Goal: Complete application form: Complete application form

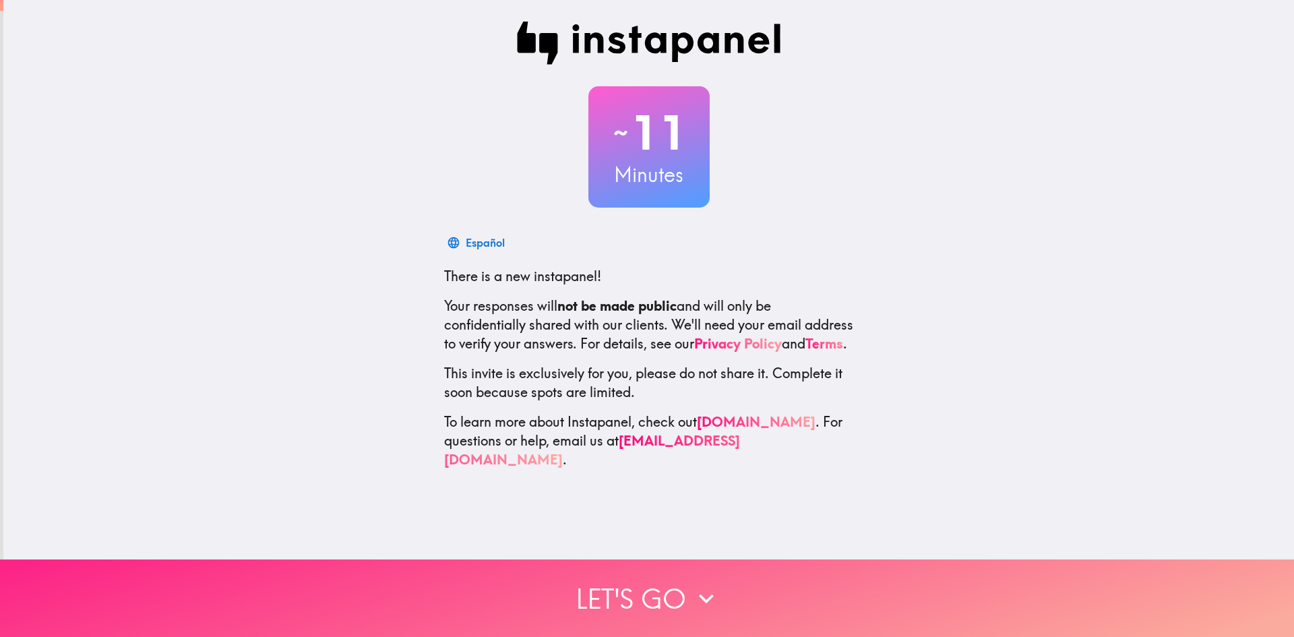
click at [643, 574] on button "Let's go" at bounding box center [647, 597] width 1294 height 77
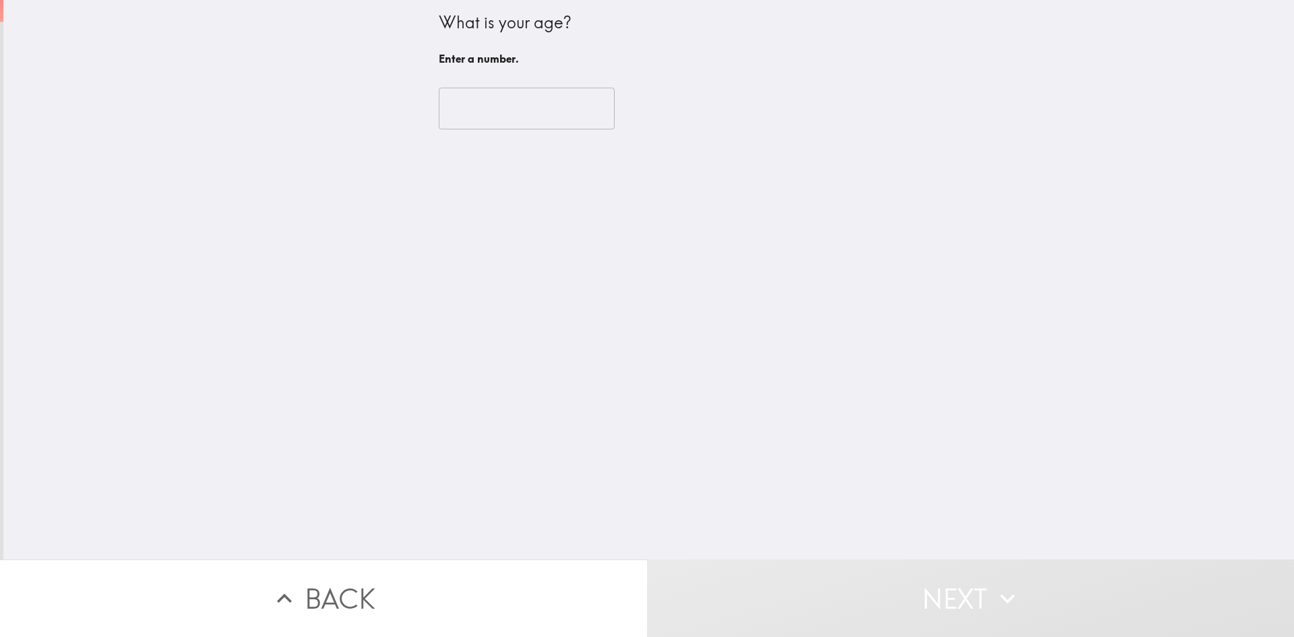
click at [488, 113] on input "number" at bounding box center [527, 109] width 176 height 42
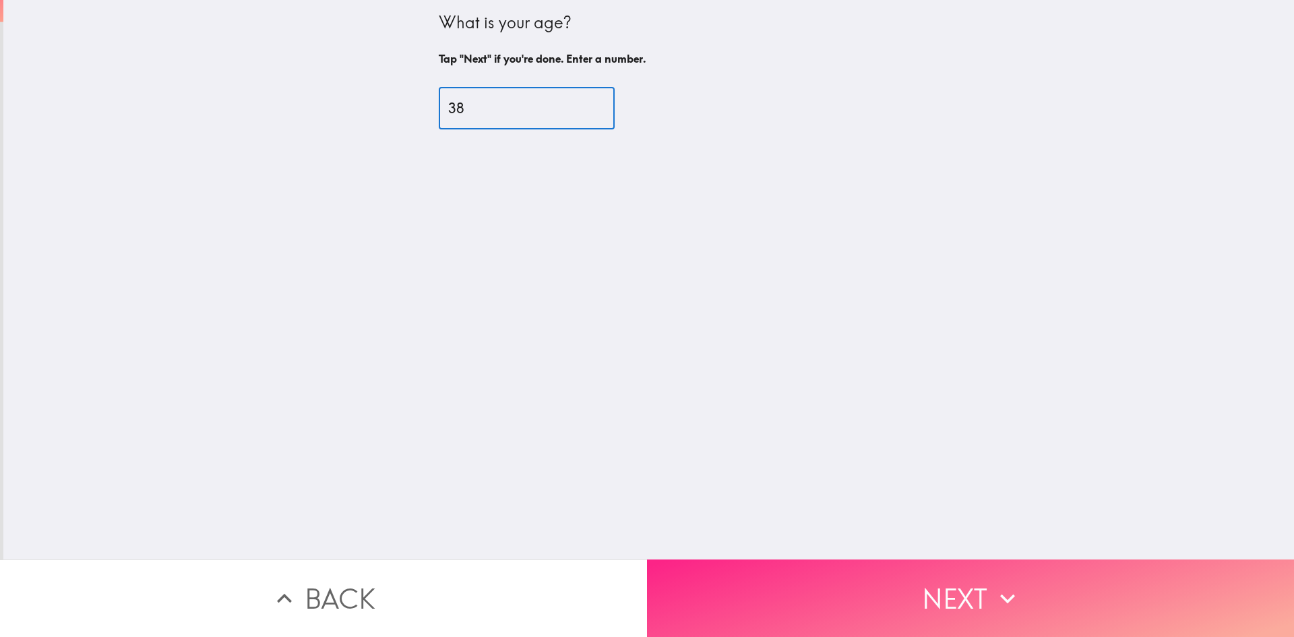
type input "38"
click at [873, 559] on button "Next" at bounding box center [970, 597] width 647 height 77
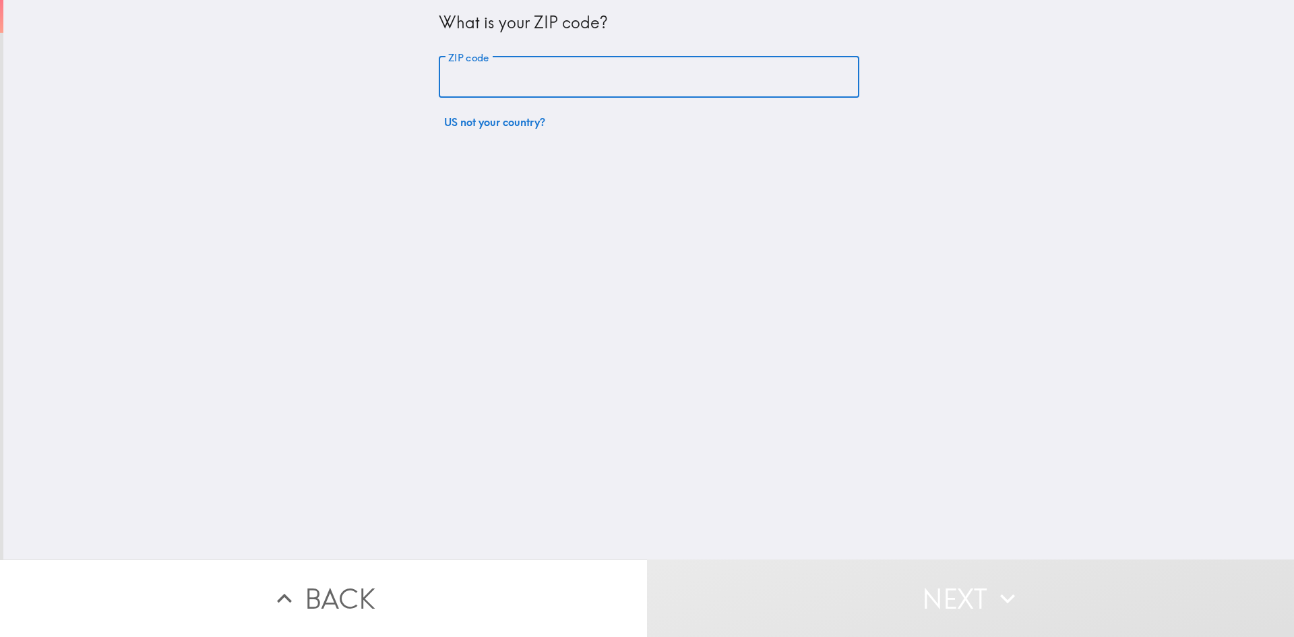
click at [515, 92] on input "ZIP code" at bounding box center [649, 78] width 420 height 42
type input "53095"
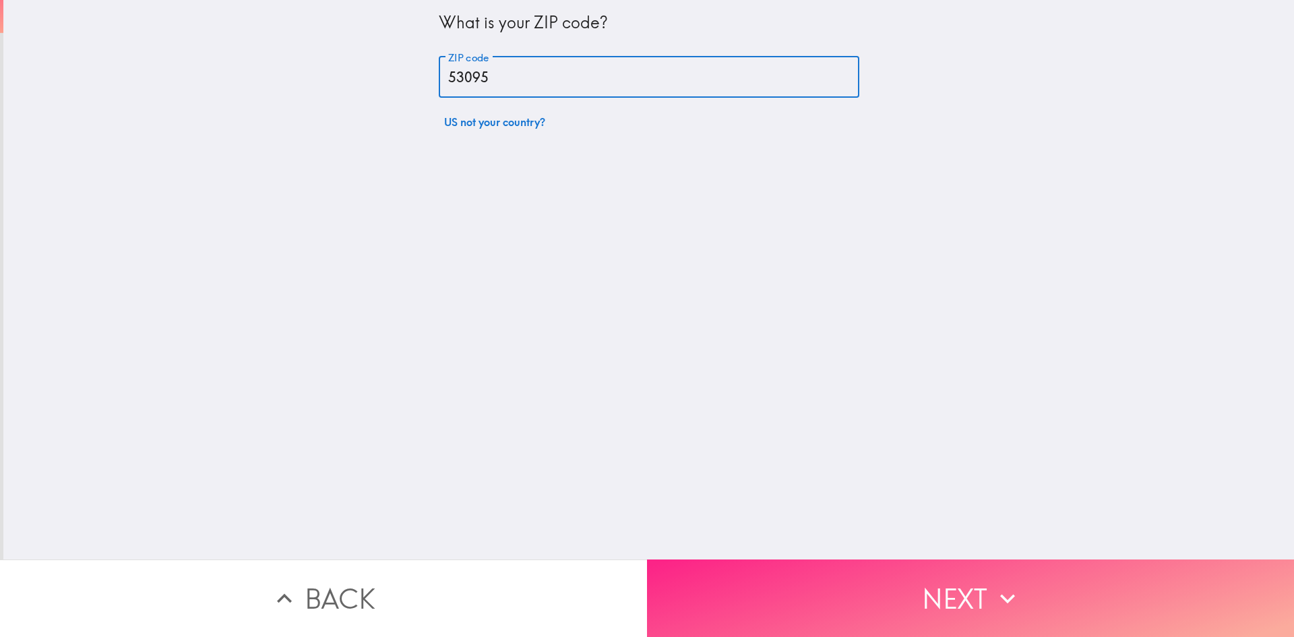
click at [776, 571] on button "Next" at bounding box center [970, 597] width 647 height 77
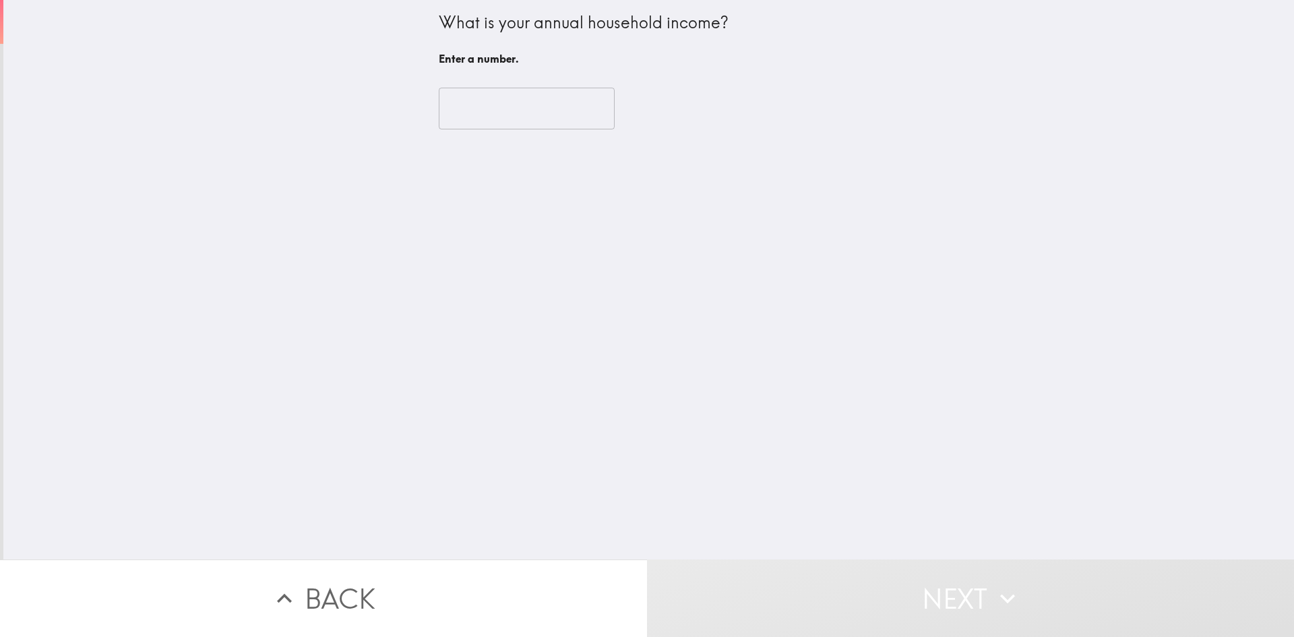
click at [466, 69] on div "What is your annual household income? Enter a number." at bounding box center [649, 41] width 420 height 61
click at [464, 106] on input "number" at bounding box center [527, 109] width 176 height 42
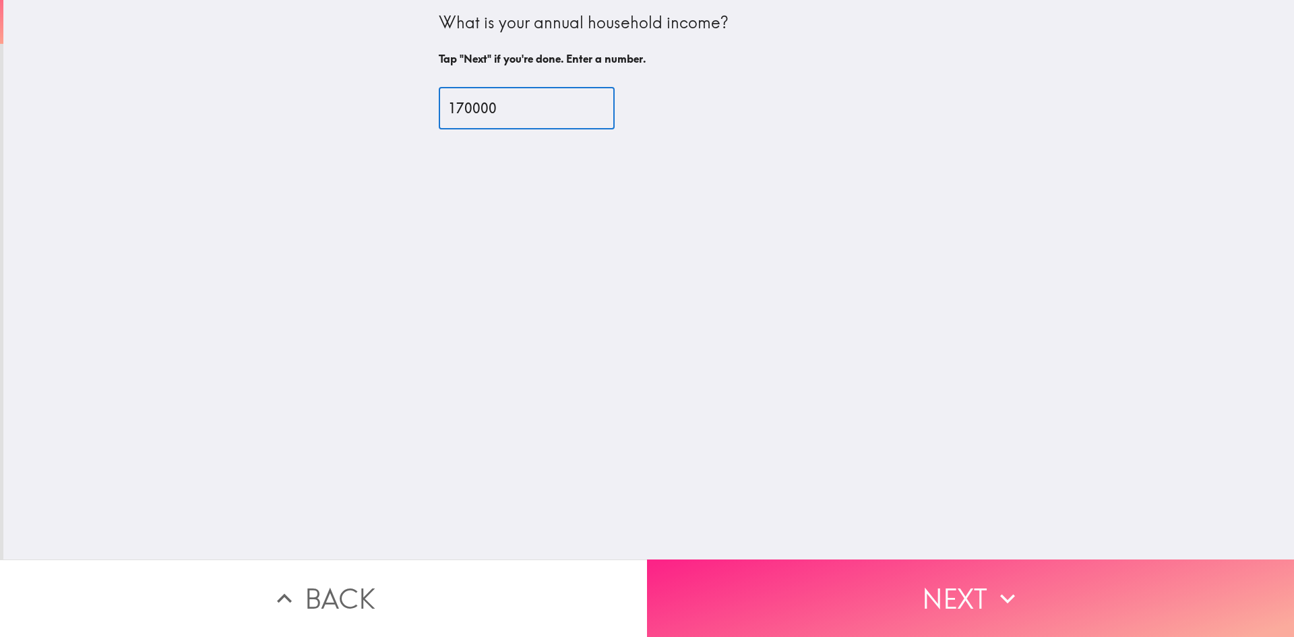
type input "170000"
click at [819, 577] on button "Next" at bounding box center [970, 597] width 647 height 77
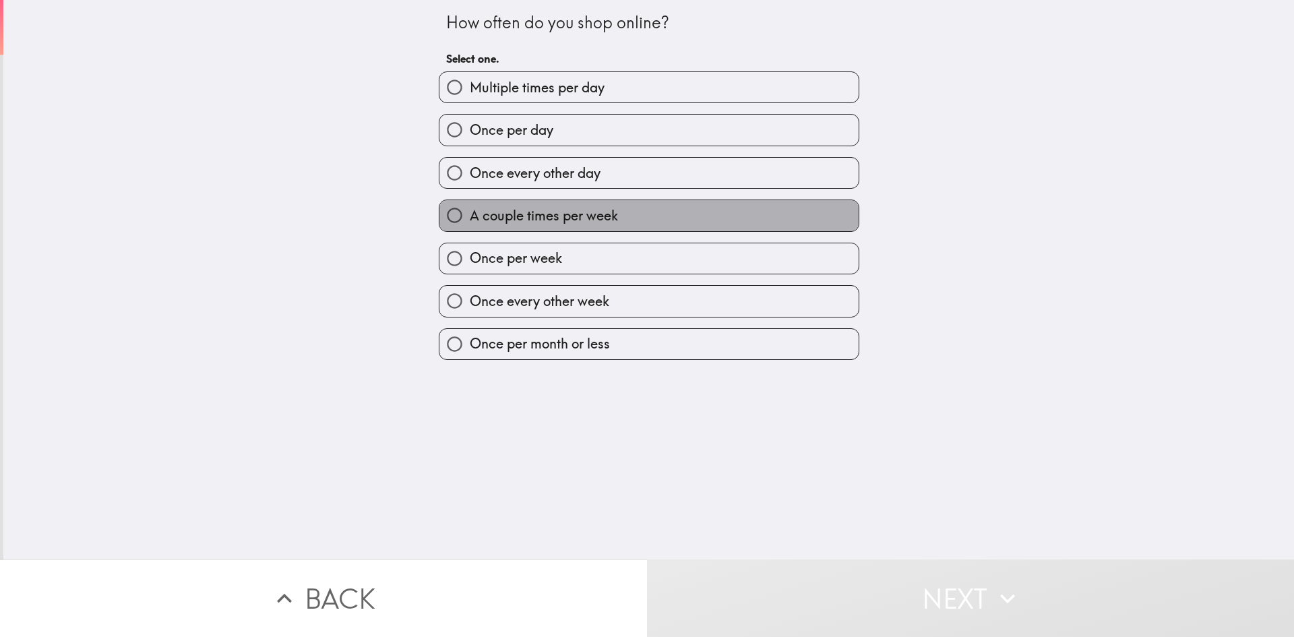
click at [512, 219] on span "A couple times per week" at bounding box center [544, 215] width 148 height 19
click at [470, 219] on input "A couple times per week" at bounding box center [454, 215] width 30 height 30
radio input "true"
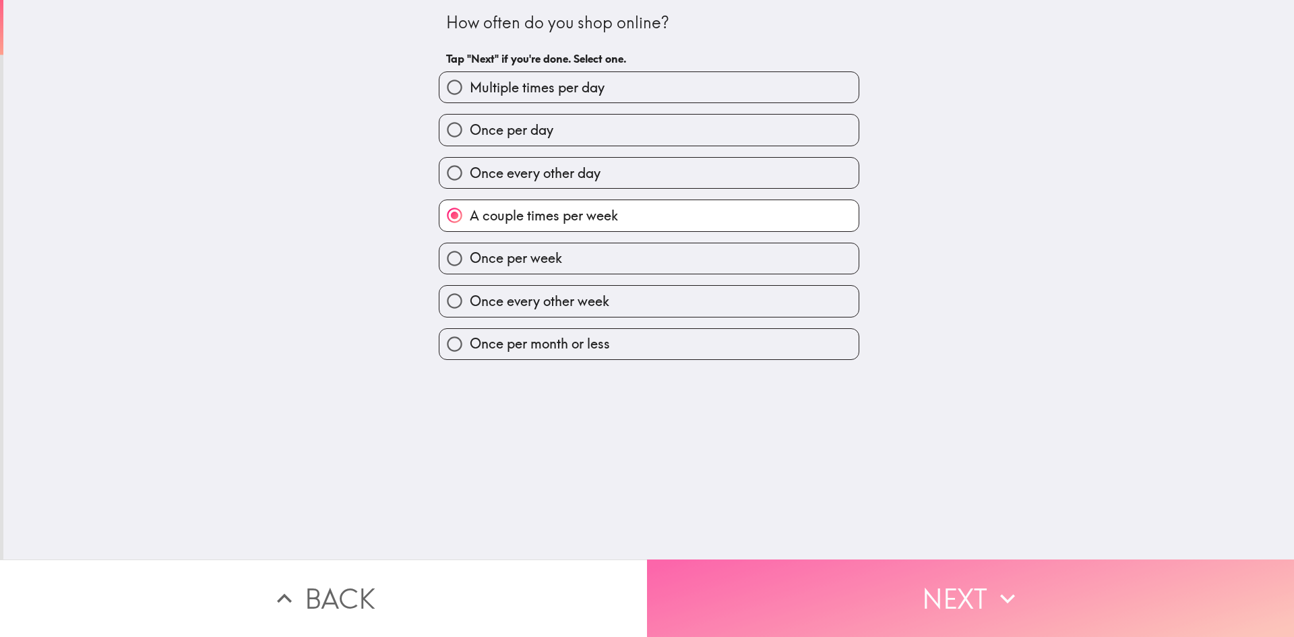
click at [740, 612] on button "Next" at bounding box center [970, 597] width 647 height 77
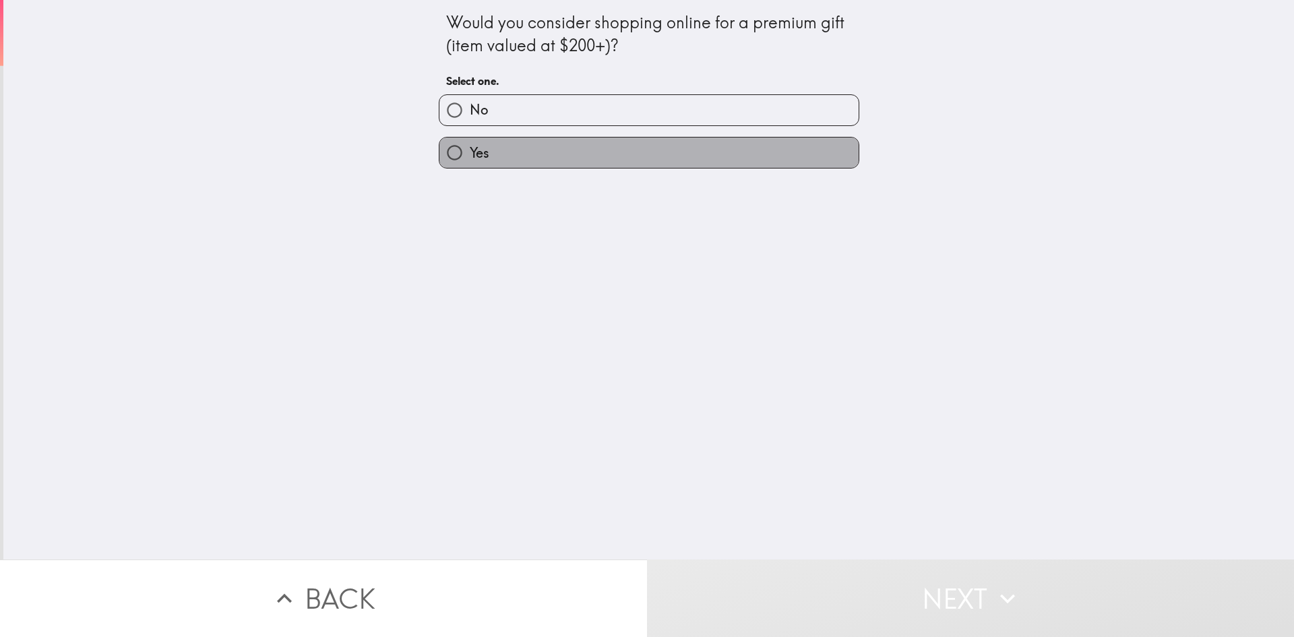
click at [470, 156] on span "Yes" at bounding box center [480, 153] width 20 height 19
click at [466, 156] on input "Yes" at bounding box center [454, 152] width 30 height 30
radio input "true"
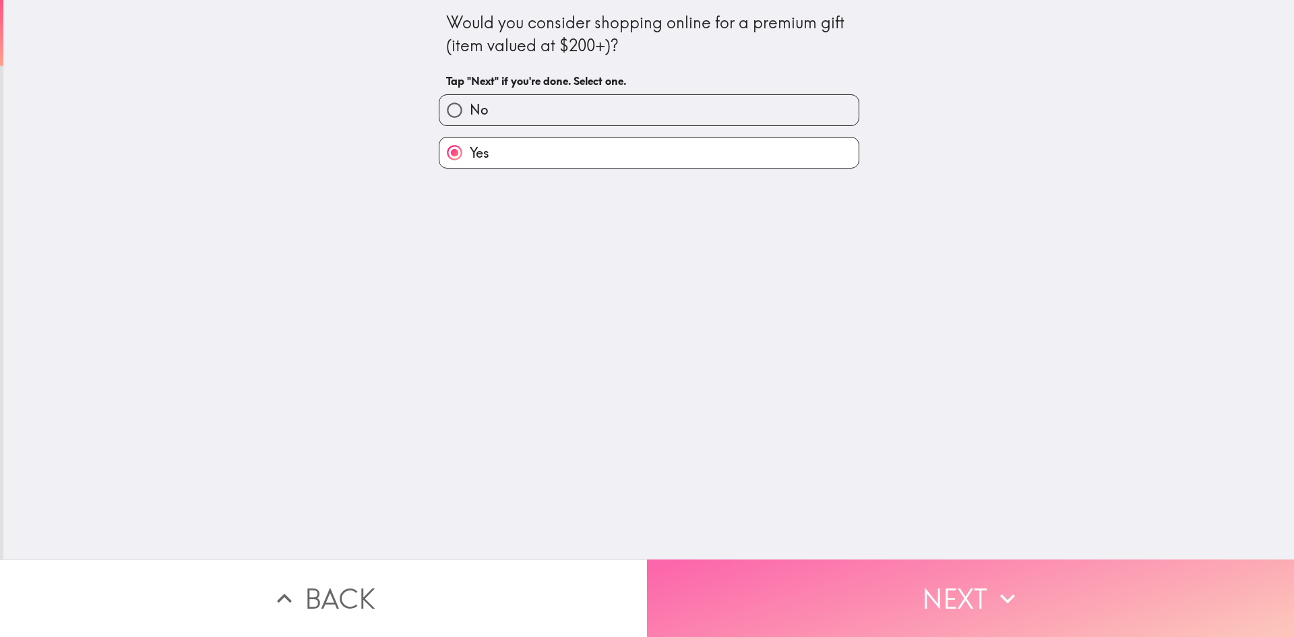
click at [838, 612] on button "Next" at bounding box center [970, 597] width 647 height 77
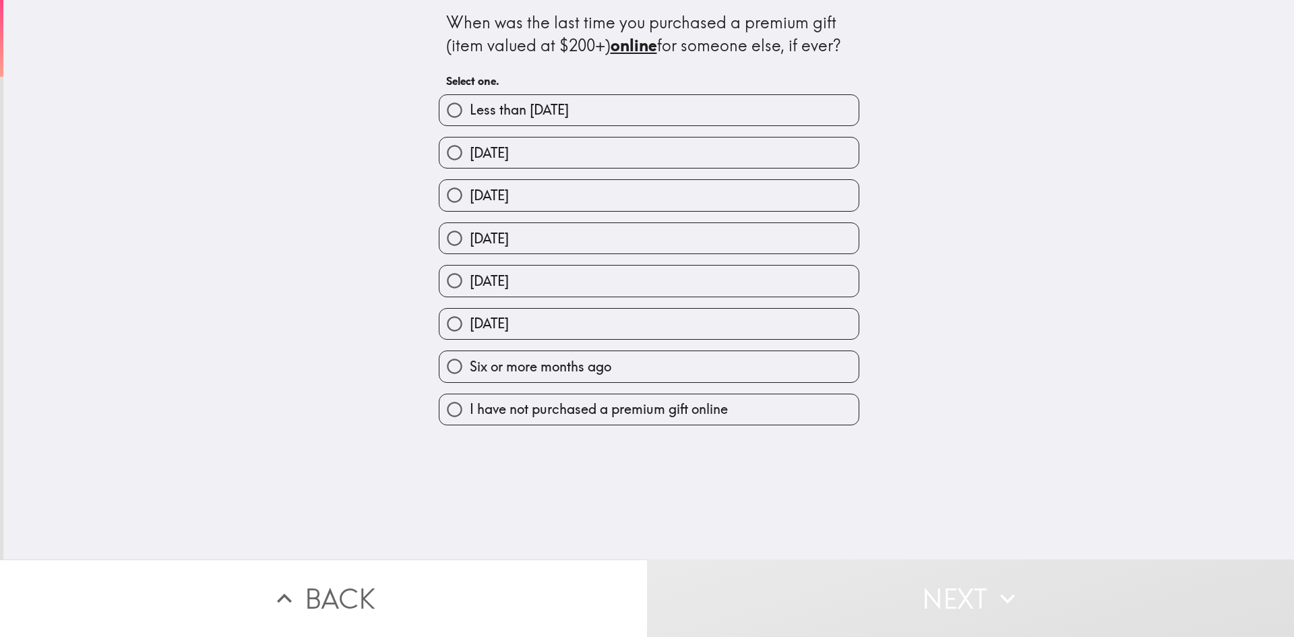
click at [548, 362] on span "Six or more months ago" at bounding box center [540, 366] width 141 height 19
click at [470, 362] on input "Six or more months ago" at bounding box center [454, 366] width 30 height 30
radio input "true"
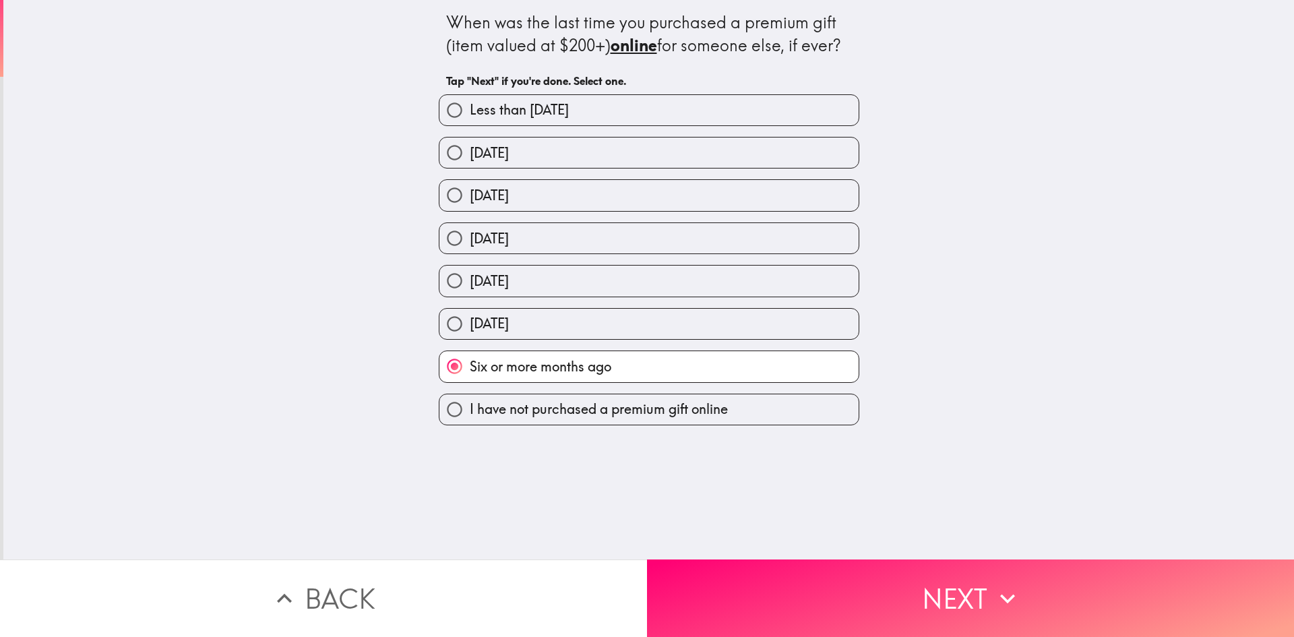
click at [785, 600] on button "Next" at bounding box center [970, 597] width 647 height 77
